Goal: Book appointment/travel/reservation

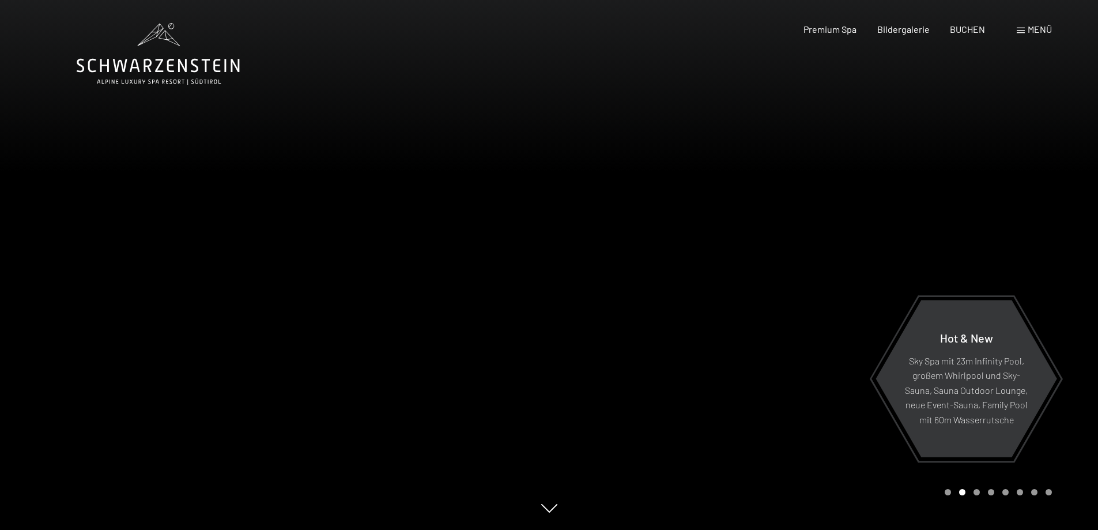
click at [968, 27] on span "BUCHEN" at bounding box center [967, 29] width 35 height 11
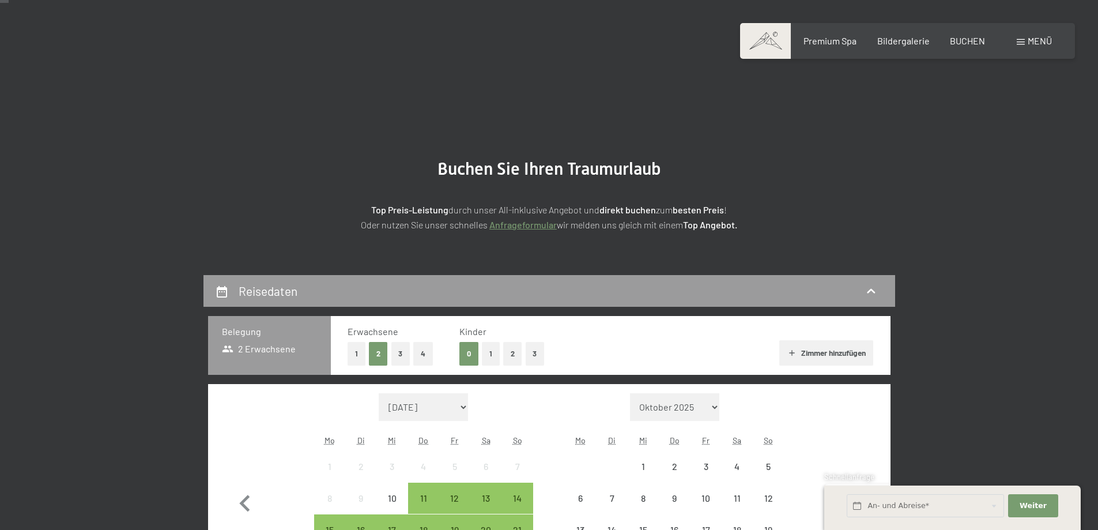
scroll to position [231, 0]
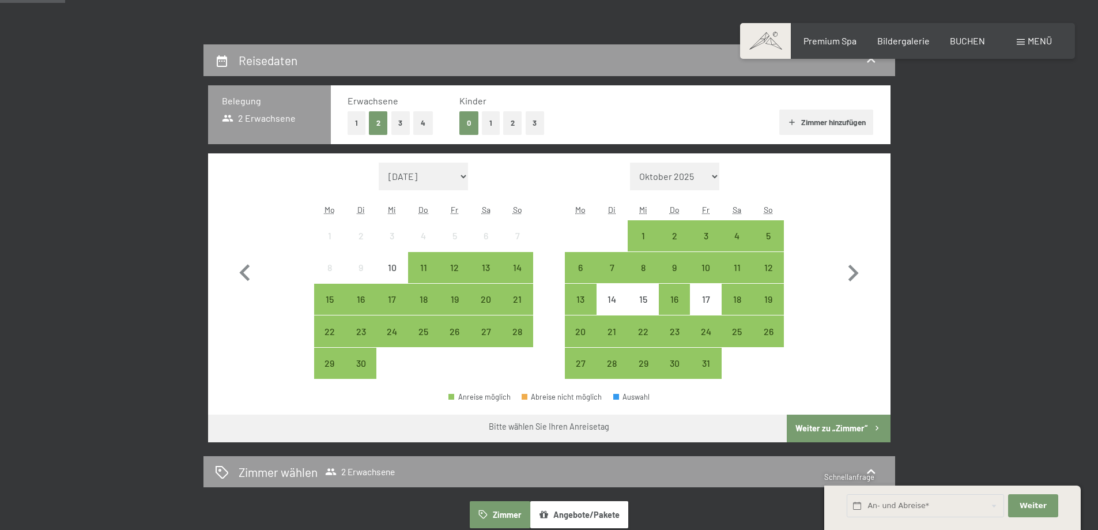
click at [854, 274] on icon "button" at bounding box center [854, 273] width 10 height 17
select select "2025-10-01"
select select "2025-11-01"
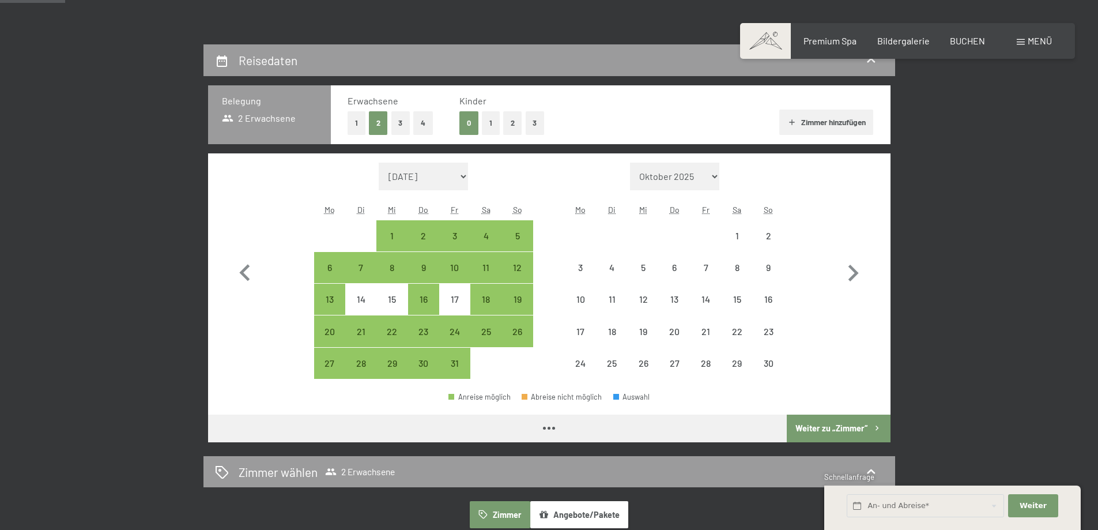
select select "2025-10-01"
select select "2025-11-01"
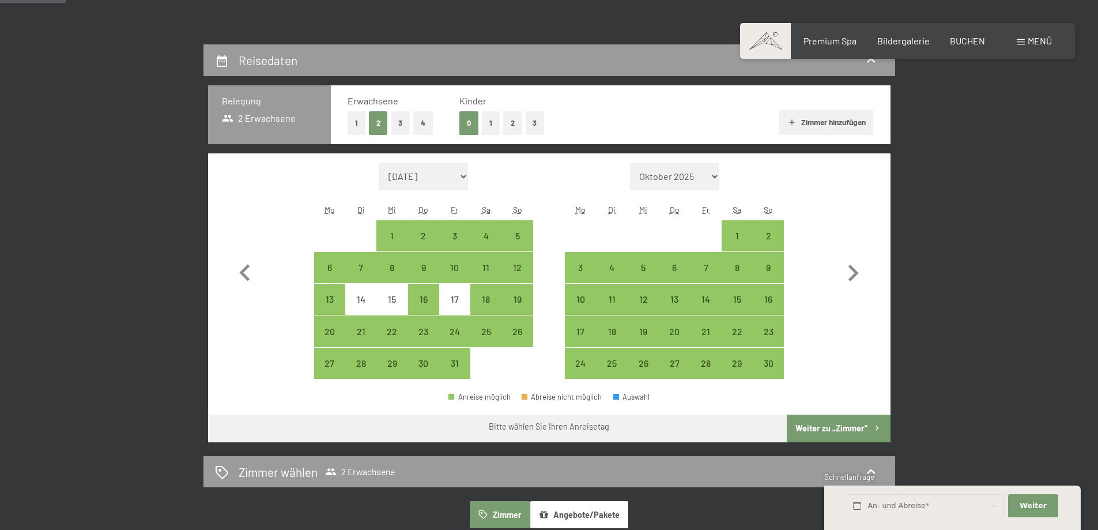
scroll to position [288, 0]
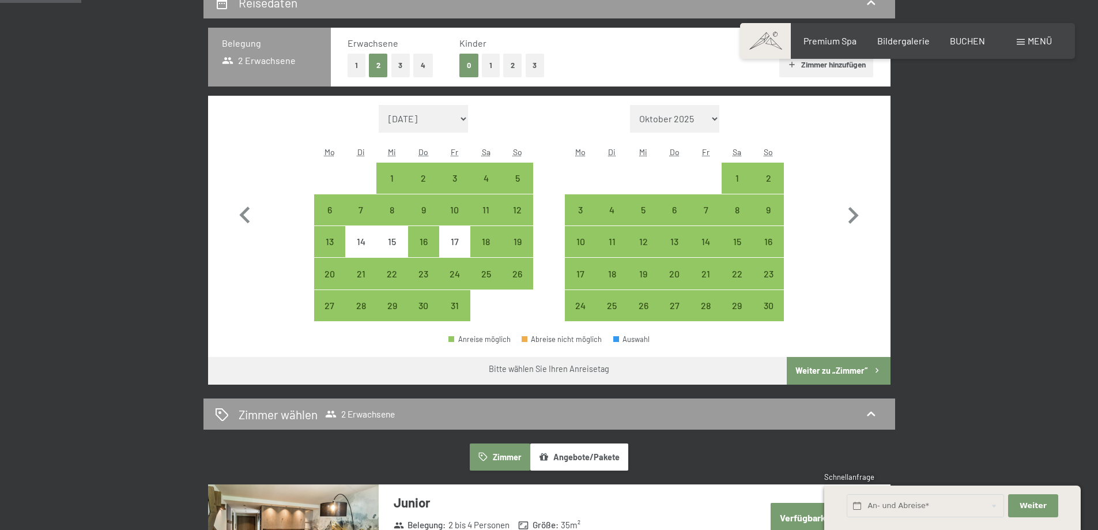
click at [641, 274] on div "19" at bounding box center [643, 283] width 29 height 29
select select "2025-10-01"
select select "2025-11-01"
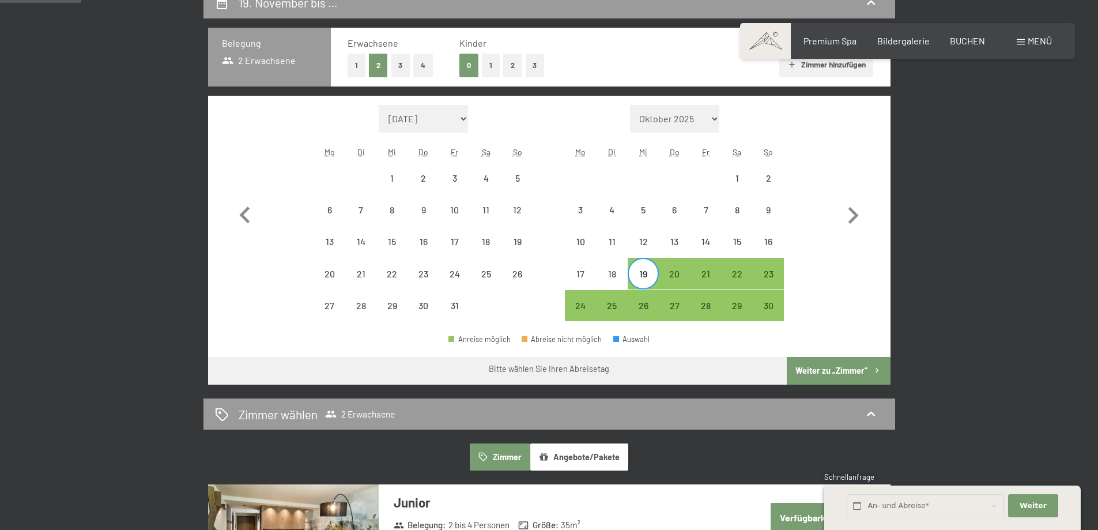
click at [771, 275] on div "23" at bounding box center [768, 283] width 29 height 29
select select "2025-10-01"
select select "2025-11-01"
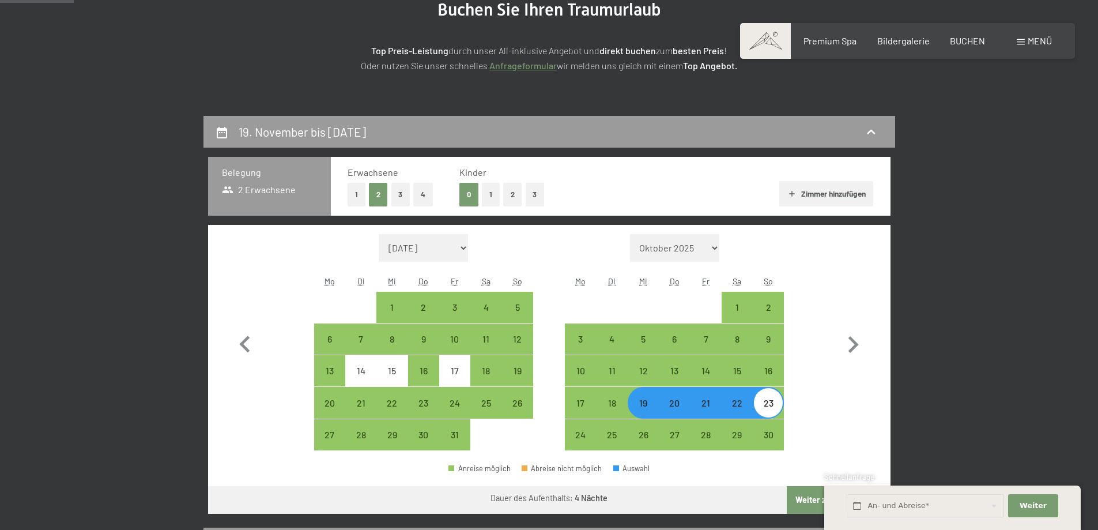
scroll to position [0, 0]
